Goal: Information Seeking & Learning: Learn about a topic

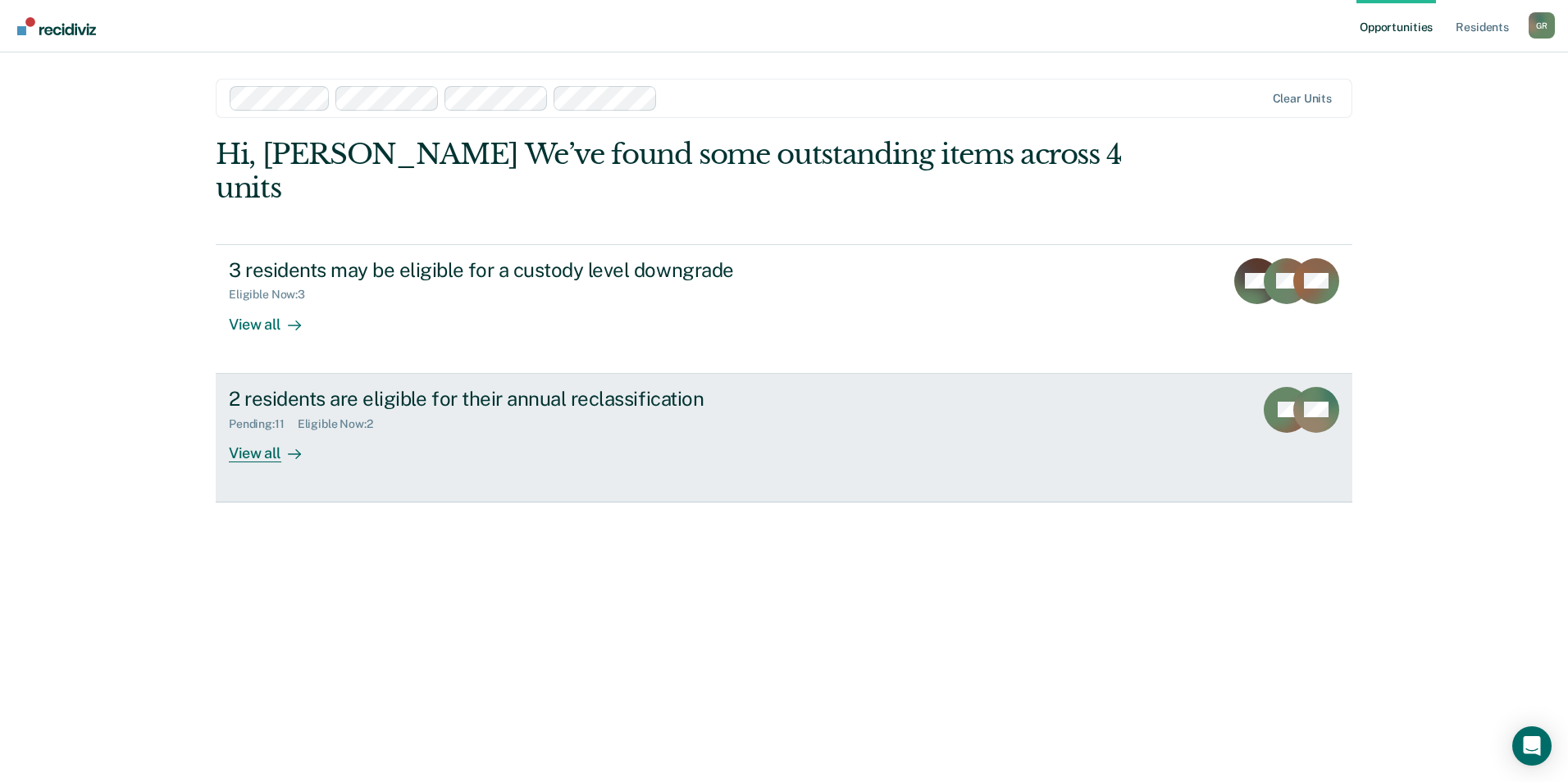
click at [254, 431] on div "View all" at bounding box center [274, 447] width 92 height 32
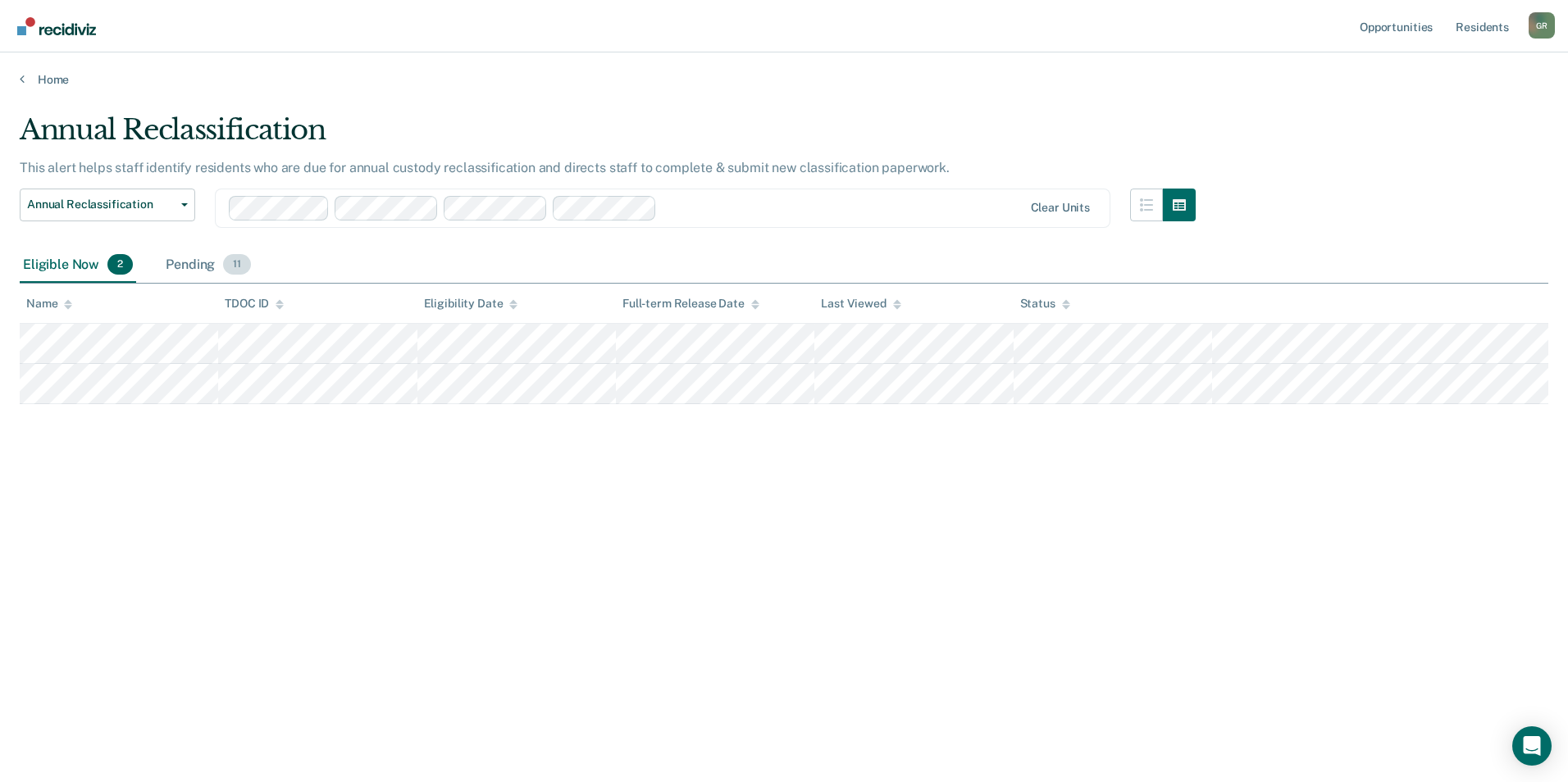
click at [189, 255] on div "Pending 11" at bounding box center [207, 265] width 92 height 36
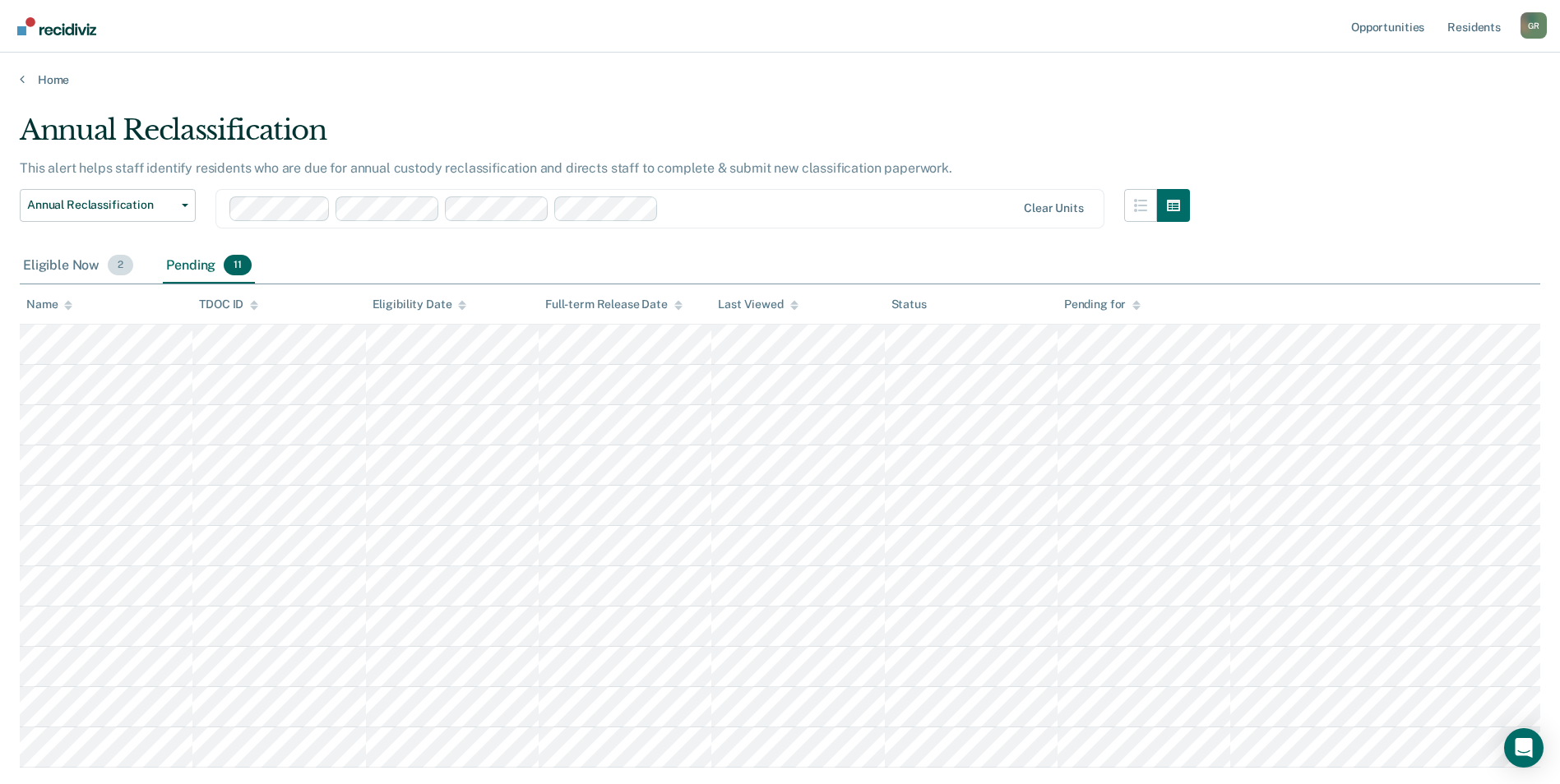
click at [79, 264] on div "Eligible Now 2" at bounding box center [78, 266] width 117 height 37
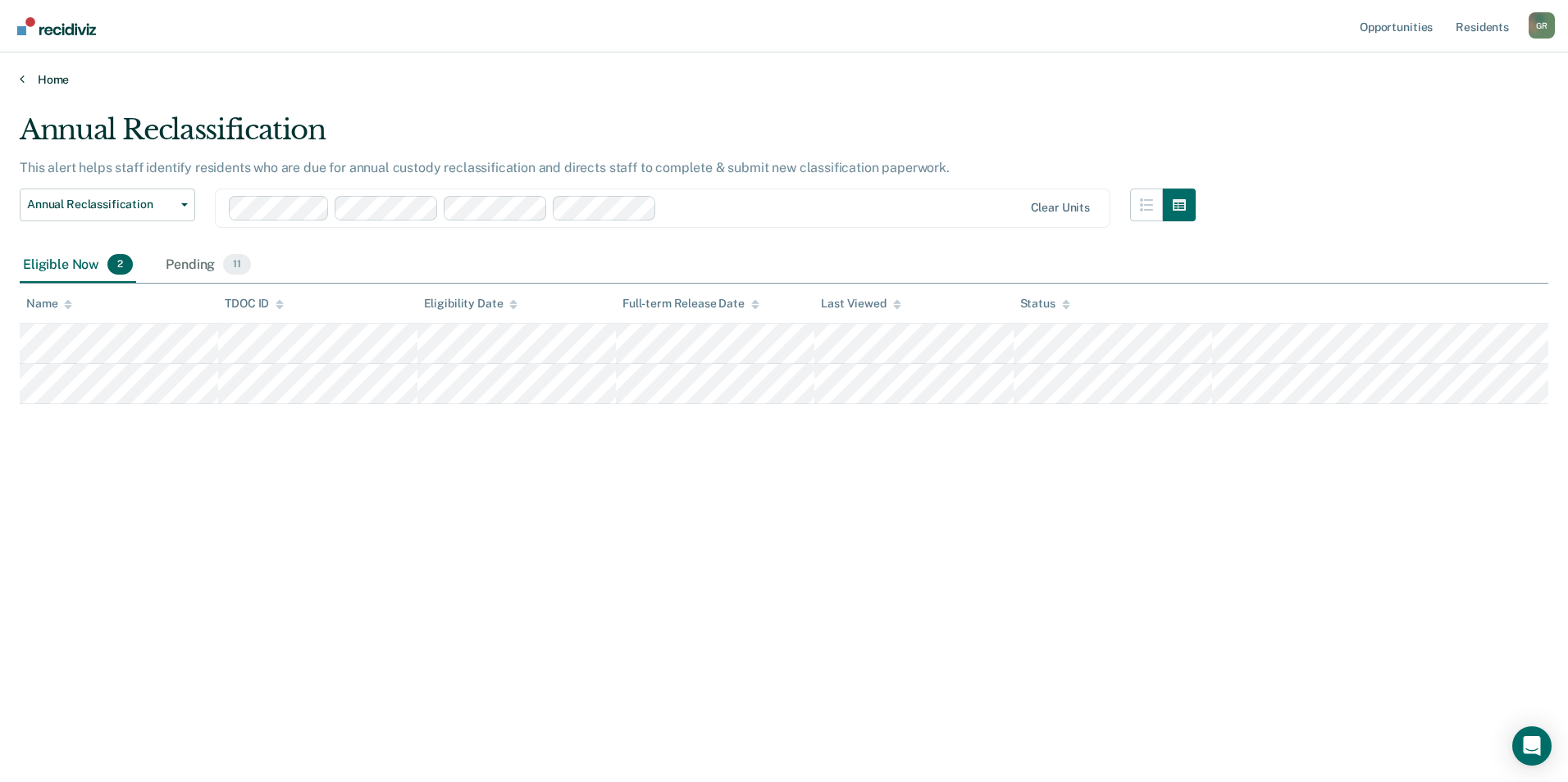
click at [58, 77] on link "Home" at bounding box center [783, 79] width 1528 height 15
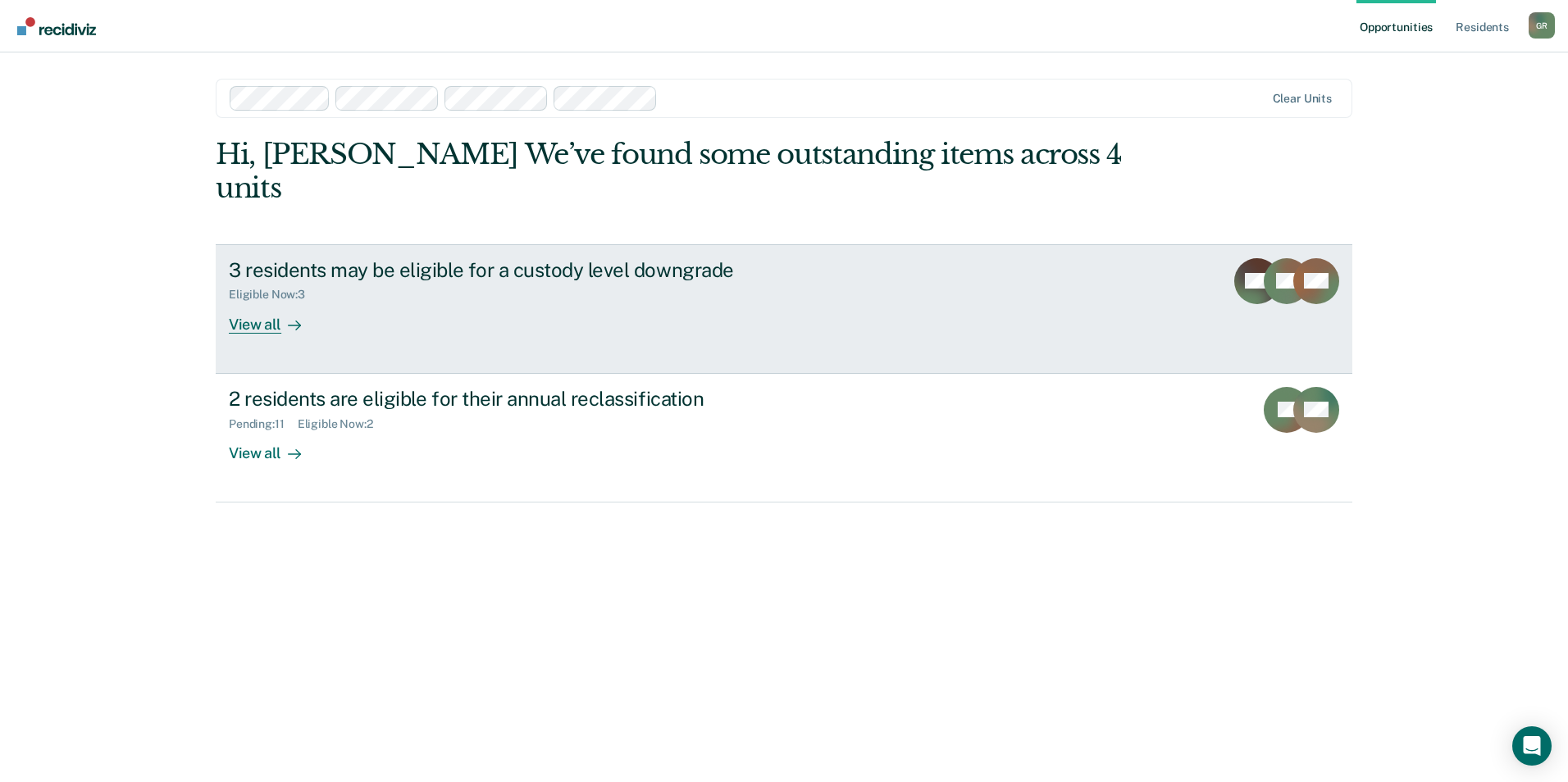
click at [253, 302] on div "View all" at bounding box center [274, 318] width 92 height 32
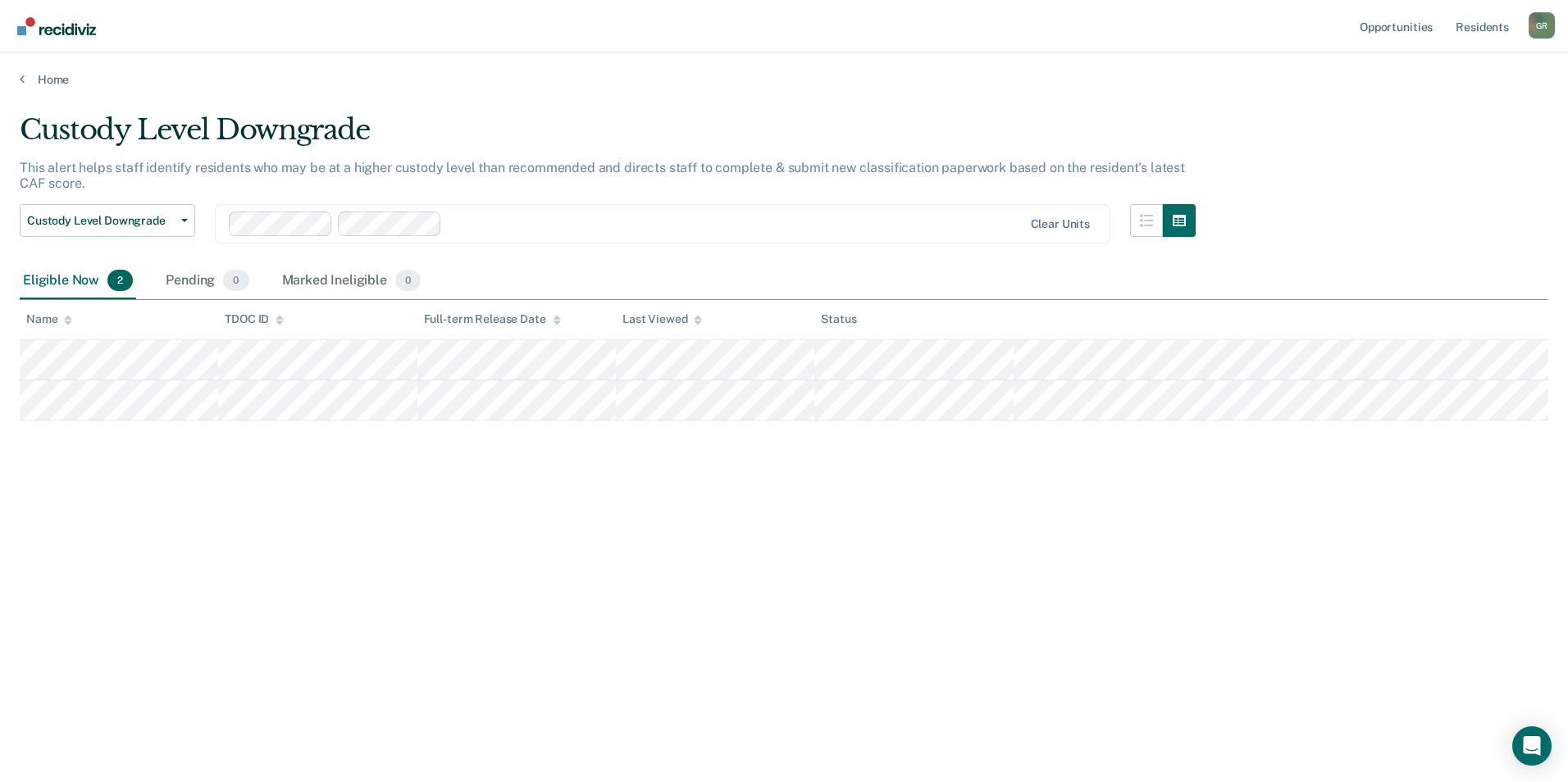
click at [55, 64] on div "Home" at bounding box center [784, 69] width 1568 height 35
click at [52, 75] on link "Home" at bounding box center [783, 79] width 1528 height 15
